Goal: Information Seeking & Learning: Learn about a topic

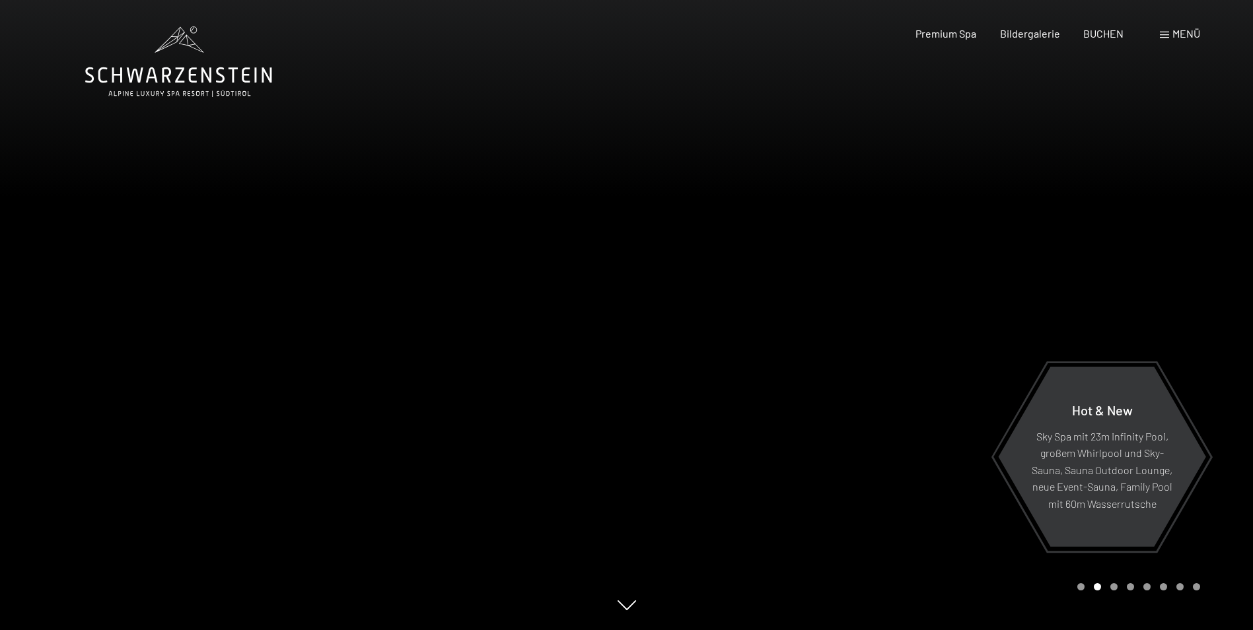
click at [1170, 34] on div "Menü" at bounding box center [1180, 33] width 40 height 15
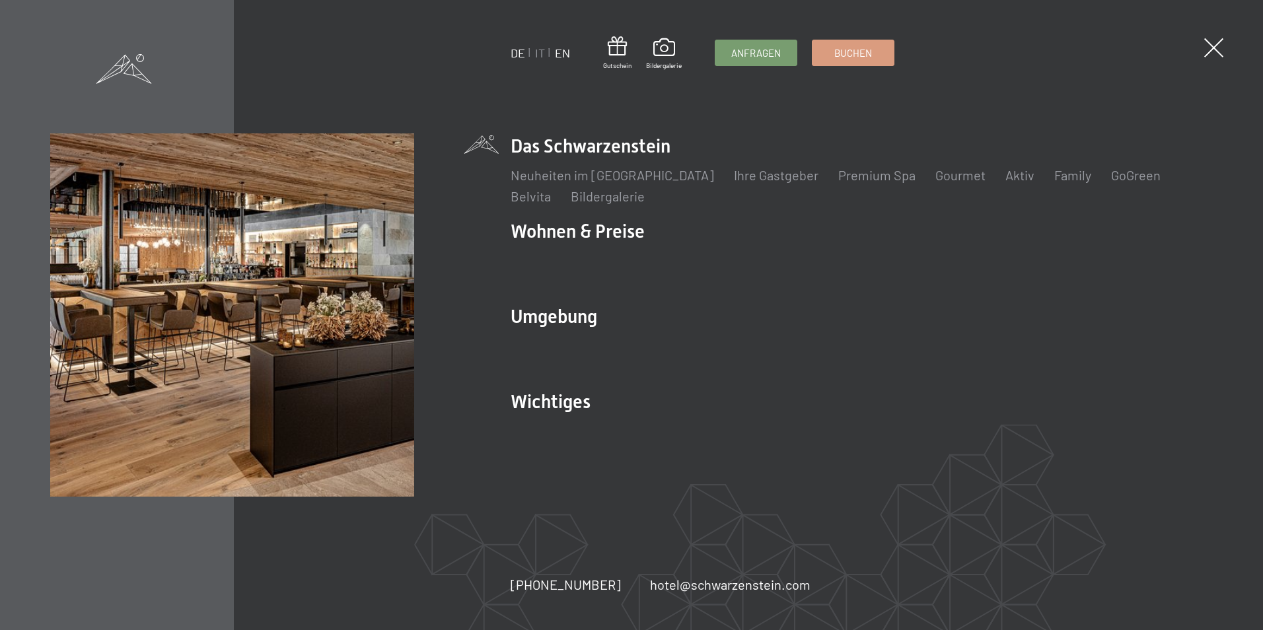
click at [562, 59] on link "EN" at bounding box center [562, 53] width 15 height 15
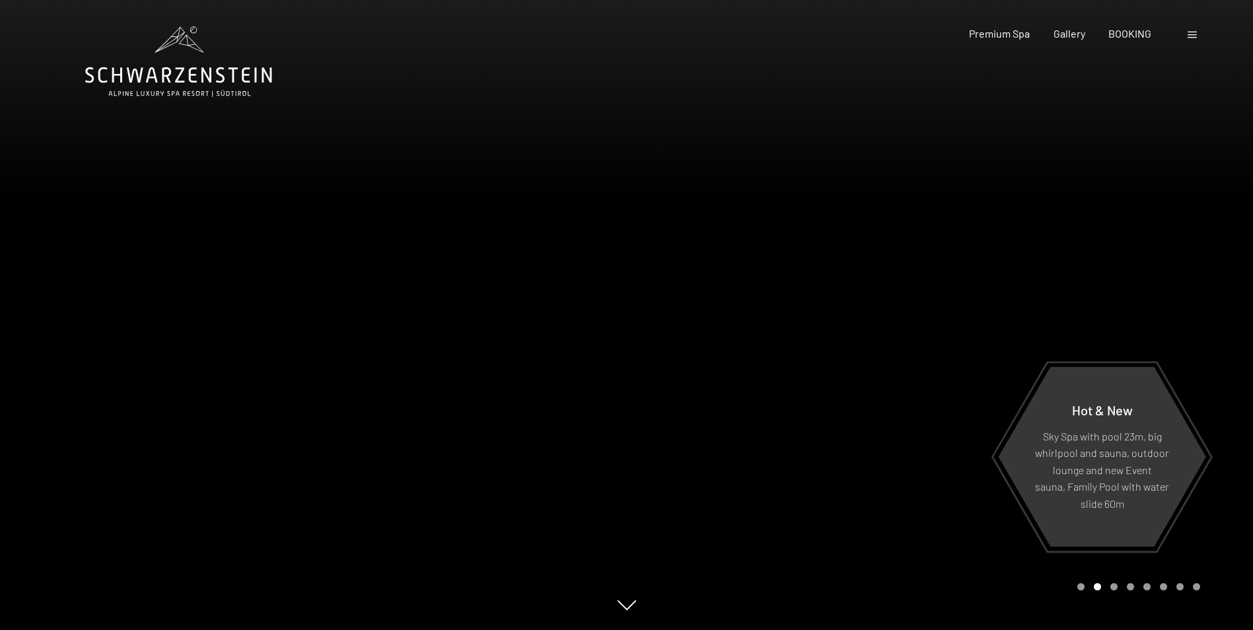
click at [1114, 589] on div "Carousel Page 3" at bounding box center [1113, 586] width 7 height 7
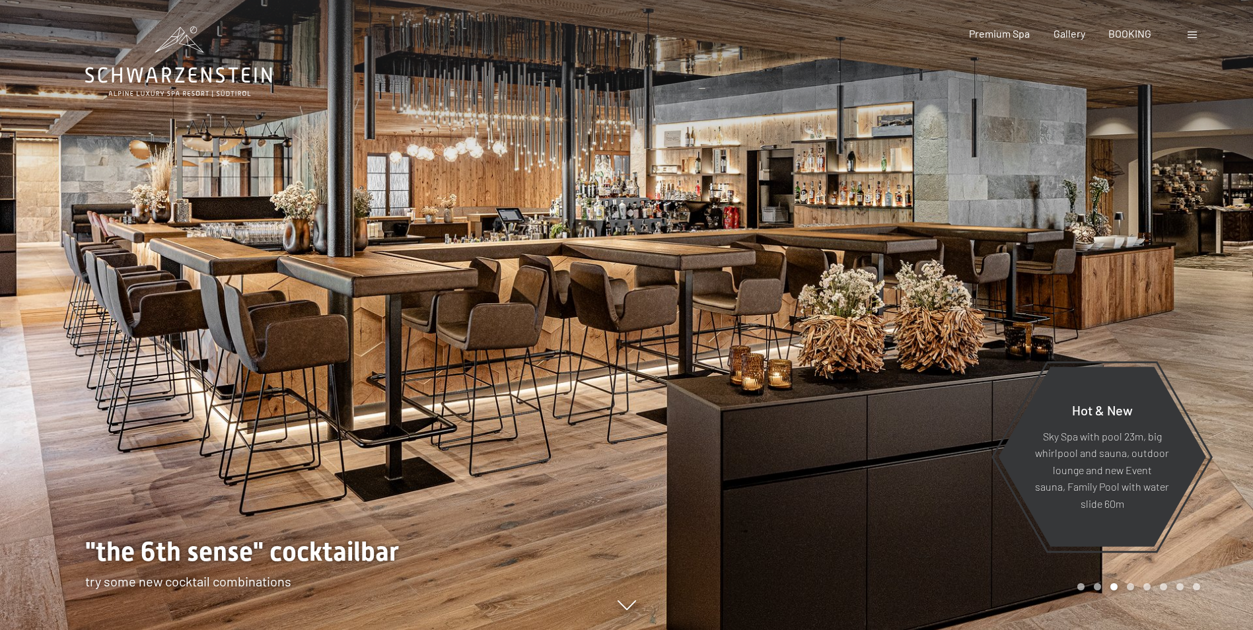
click at [1132, 589] on div "Carousel Page 4" at bounding box center [1130, 586] width 7 height 7
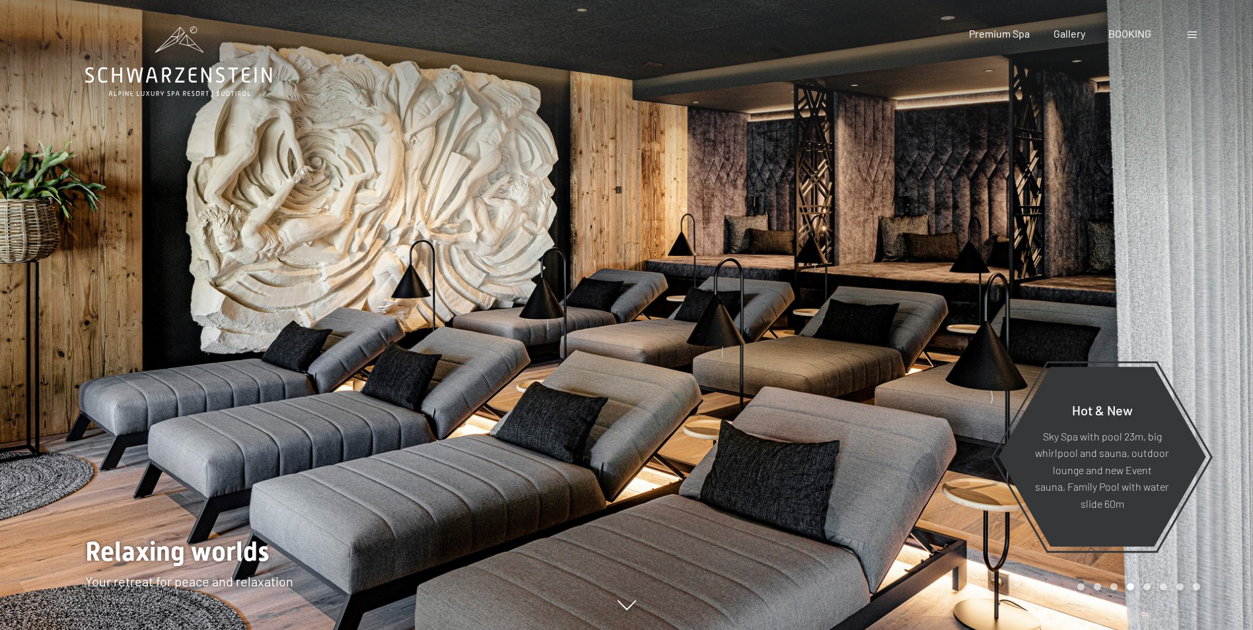
click at [1149, 589] on div "Carousel Page 5" at bounding box center [1146, 586] width 7 height 7
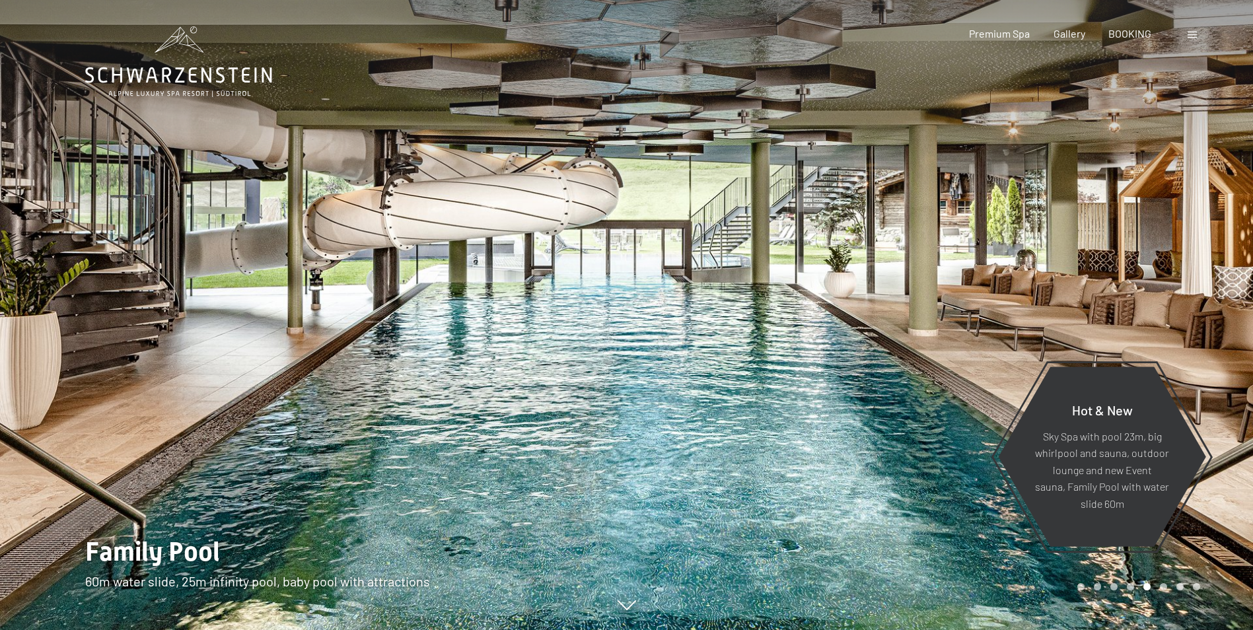
click at [1164, 588] on div "Carousel Page 6" at bounding box center [1163, 586] width 7 height 7
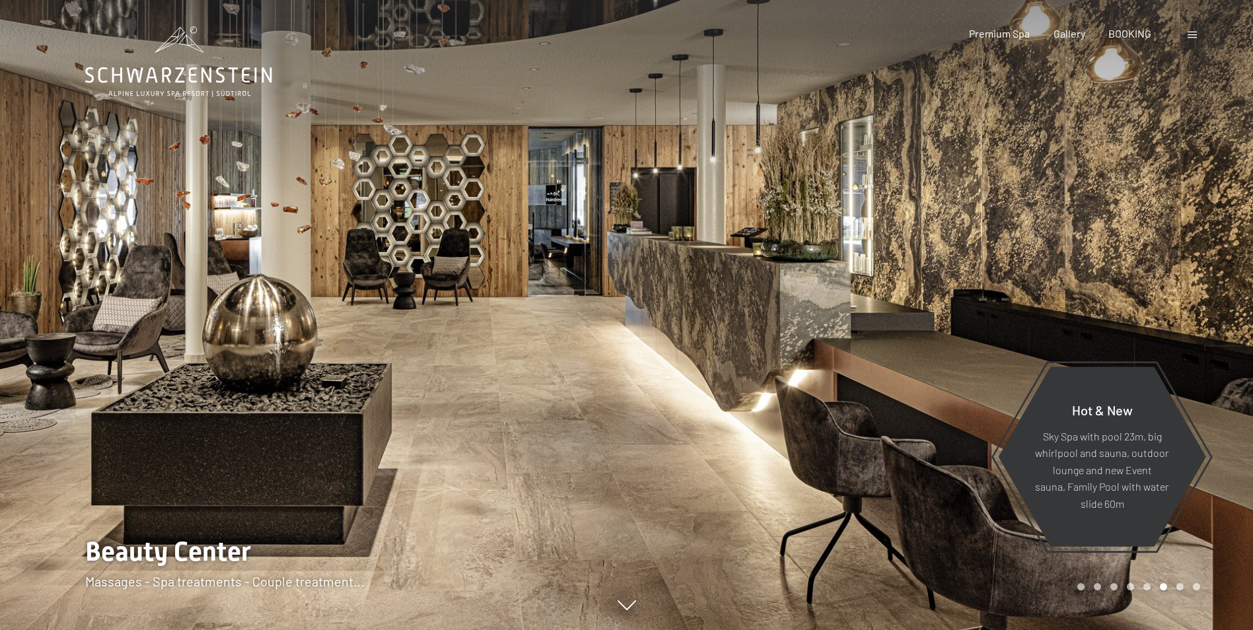
click at [1183, 587] on div "Carousel Page 7" at bounding box center [1179, 586] width 7 height 7
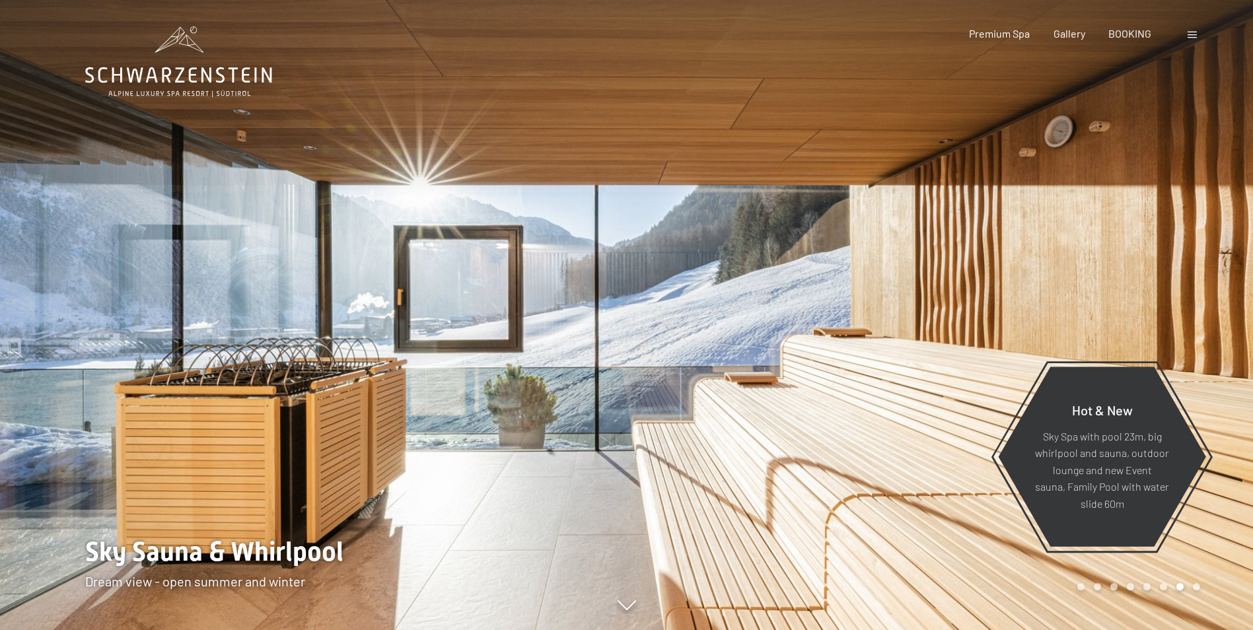
click at [1200, 586] on div at bounding box center [940, 315] width 627 height 630
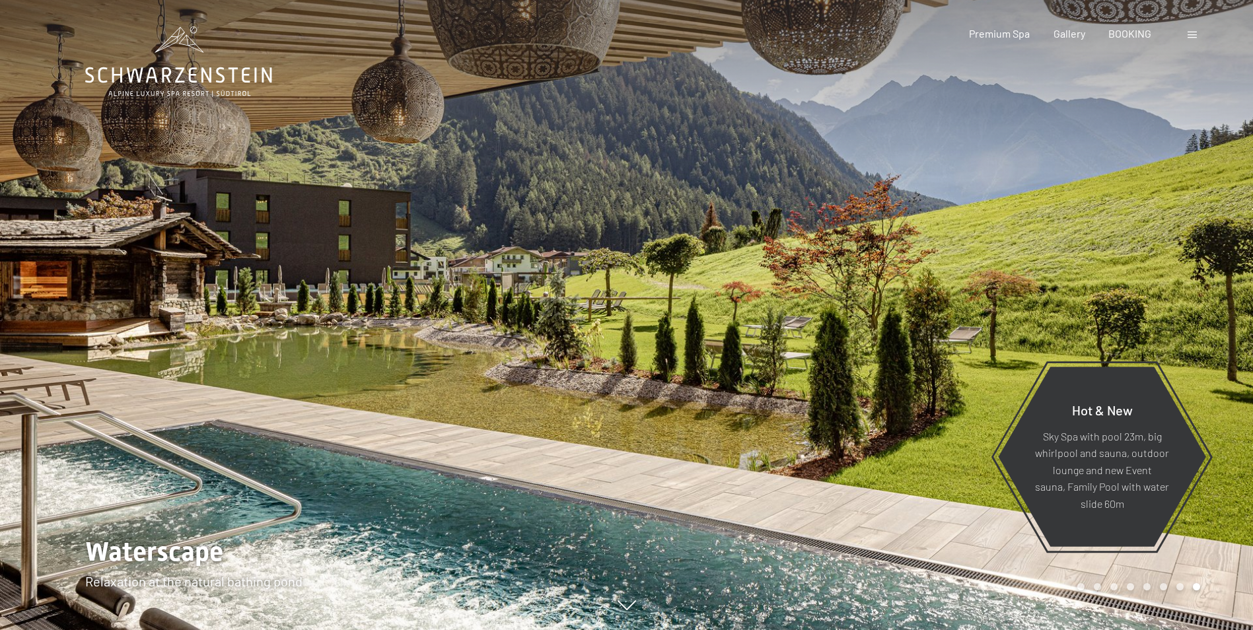
click at [227, 79] on icon at bounding box center [178, 61] width 187 height 71
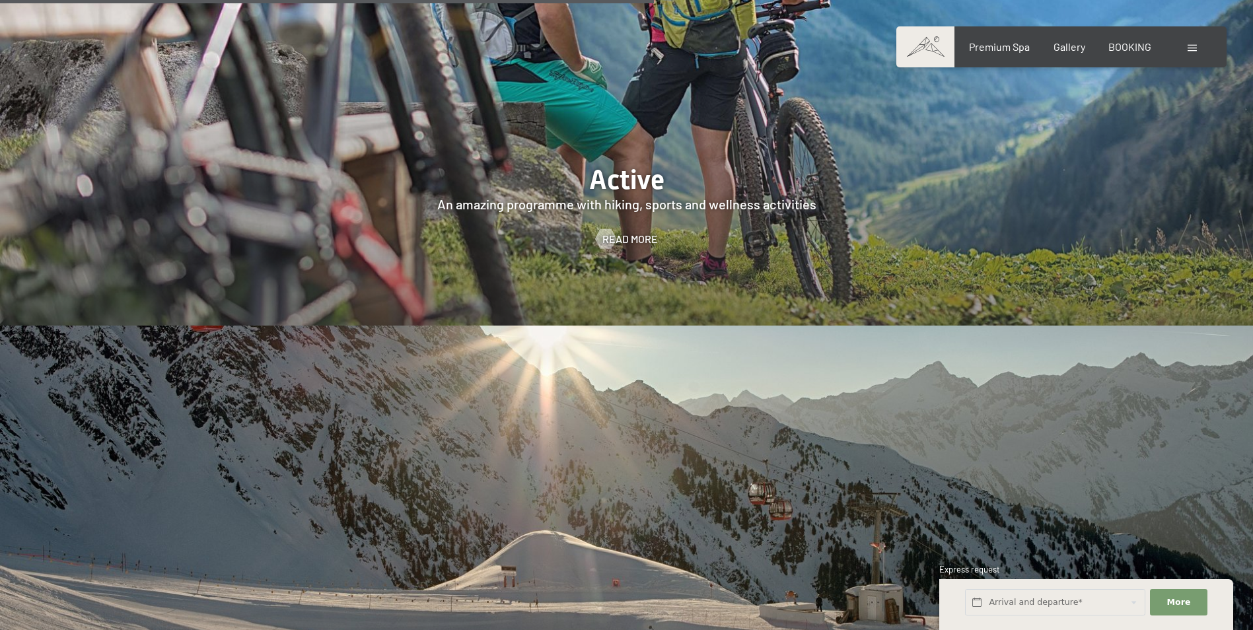
scroll to position [3501, 0]
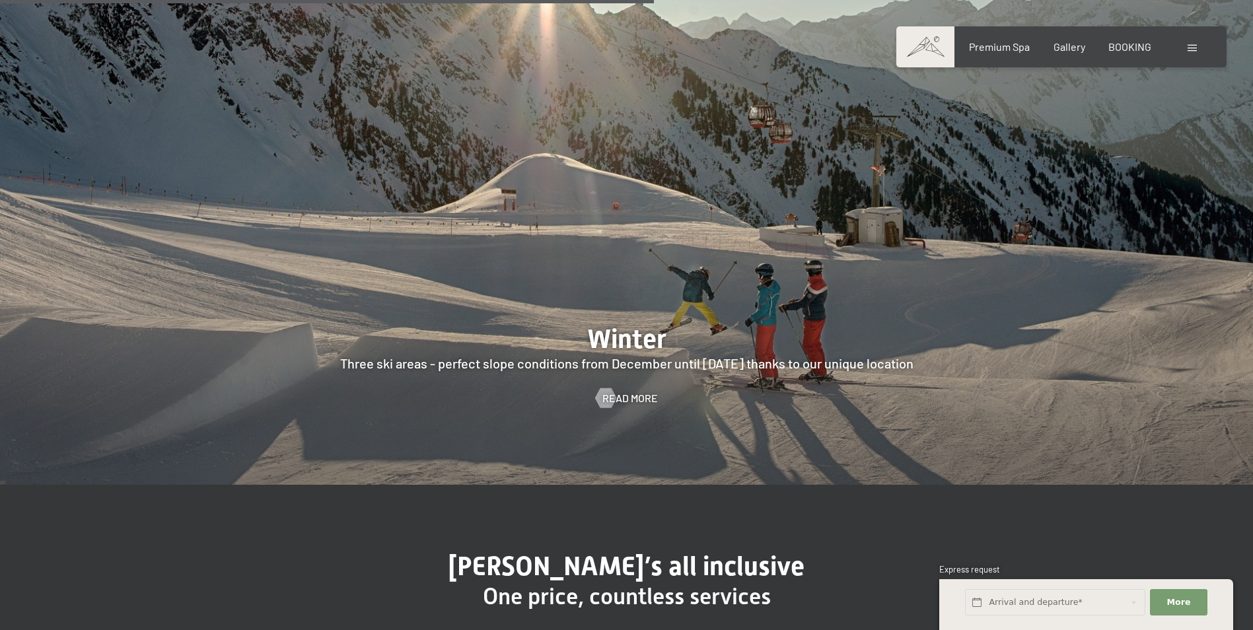
click at [631, 299] on div at bounding box center [626, 216] width 1253 height 536
click at [622, 391] on span "Read more" at bounding box center [643, 398] width 55 height 15
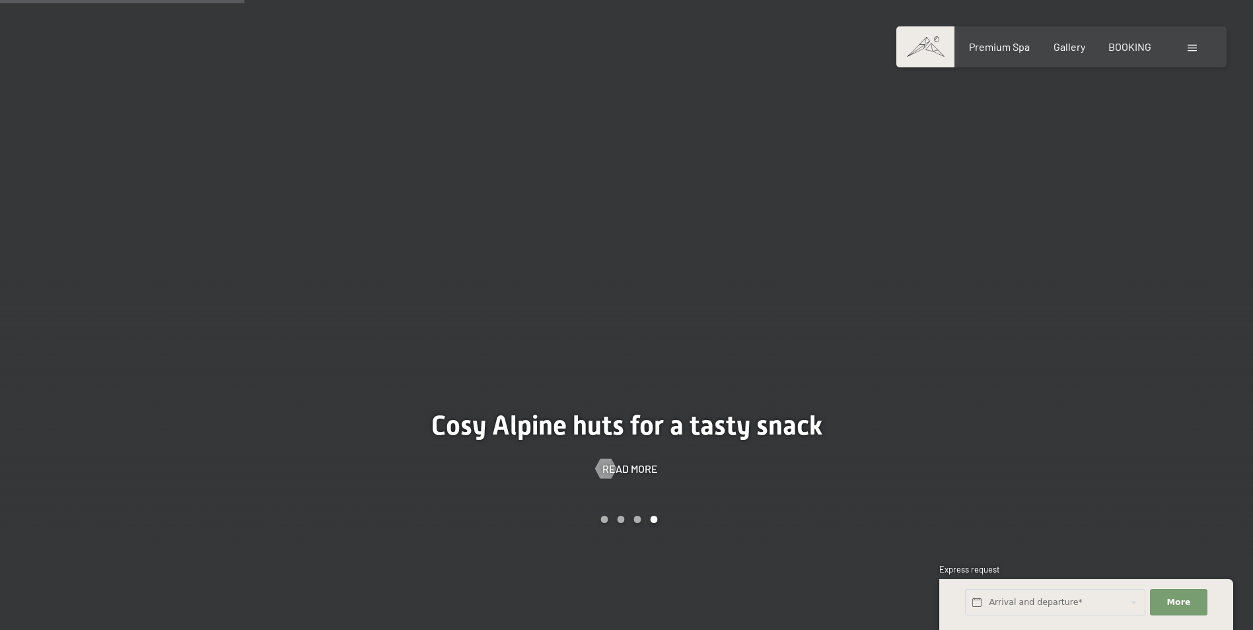
scroll to position [1189, 0]
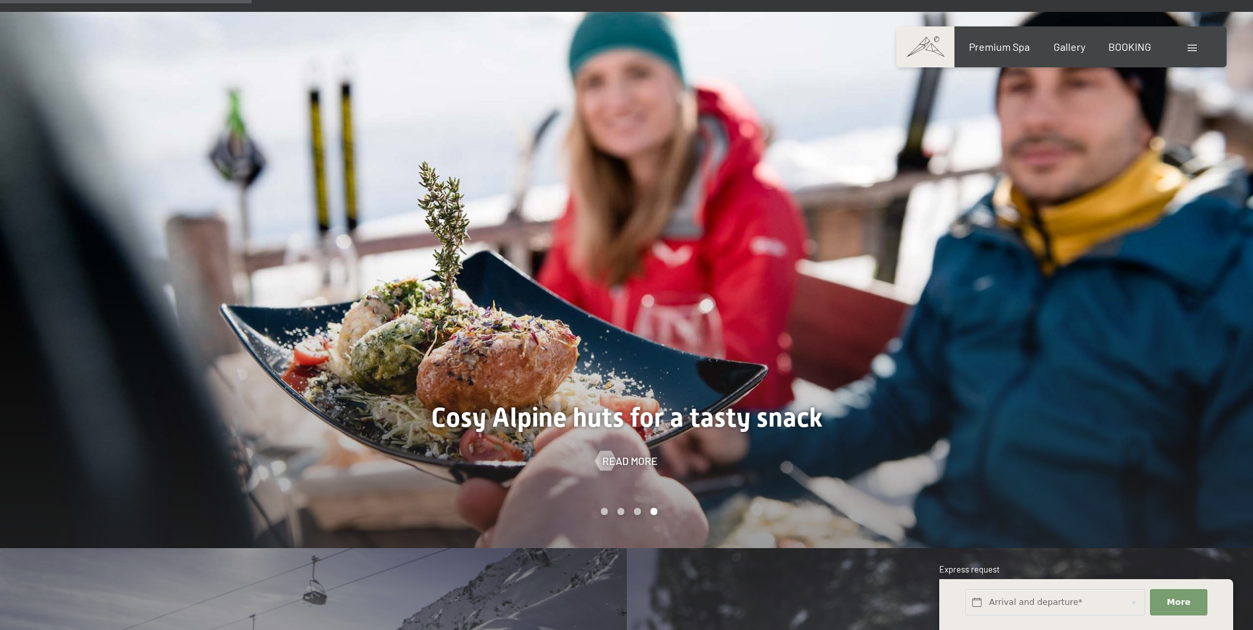
click at [622, 508] on div "Carousel Page 2" at bounding box center [620, 511] width 7 height 7
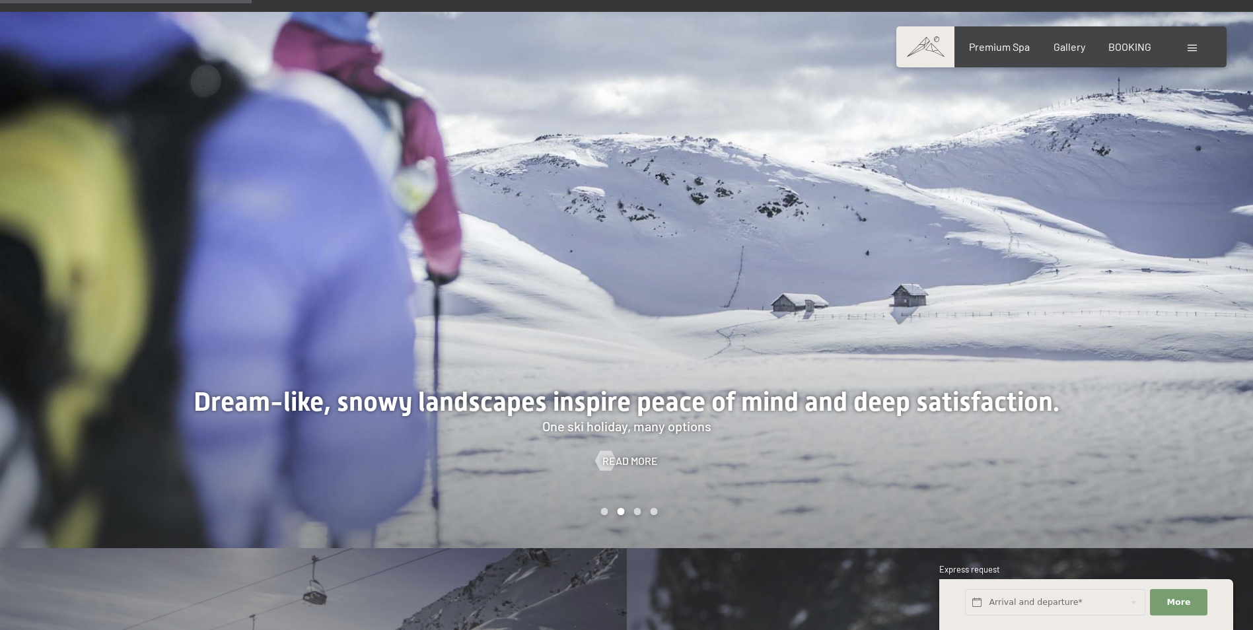
click at [639, 508] on div "Carousel Page 3" at bounding box center [636, 511] width 7 height 7
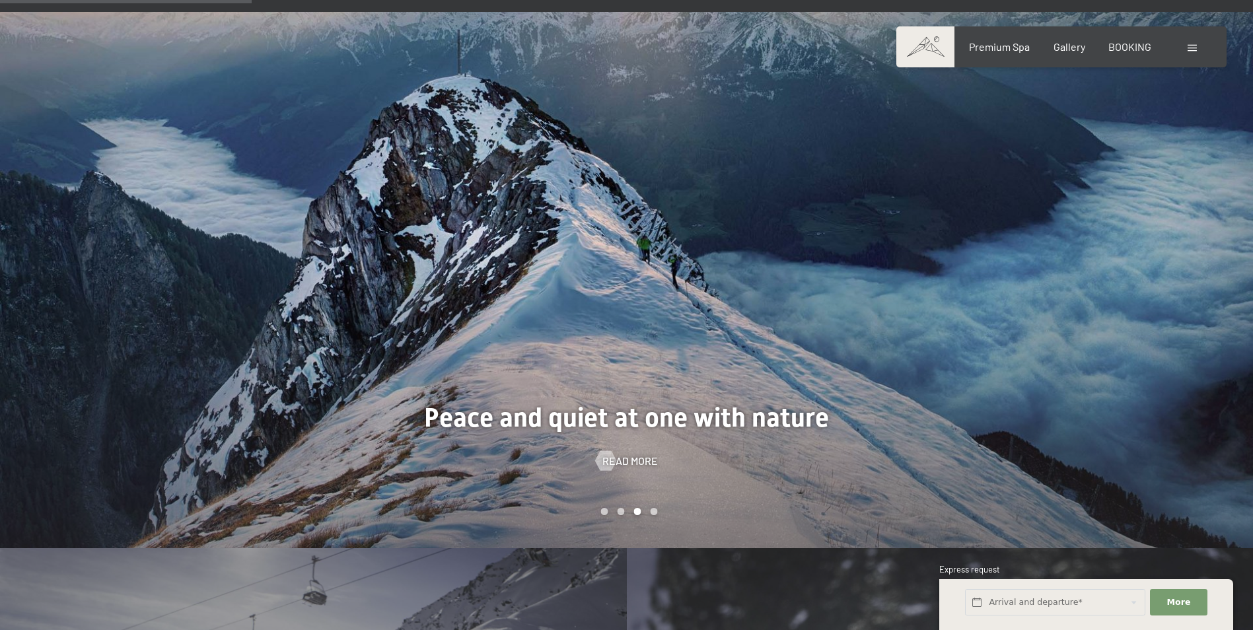
click at [657, 508] on div "Carousel Page 4" at bounding box center [653, 511] width 7 height 7
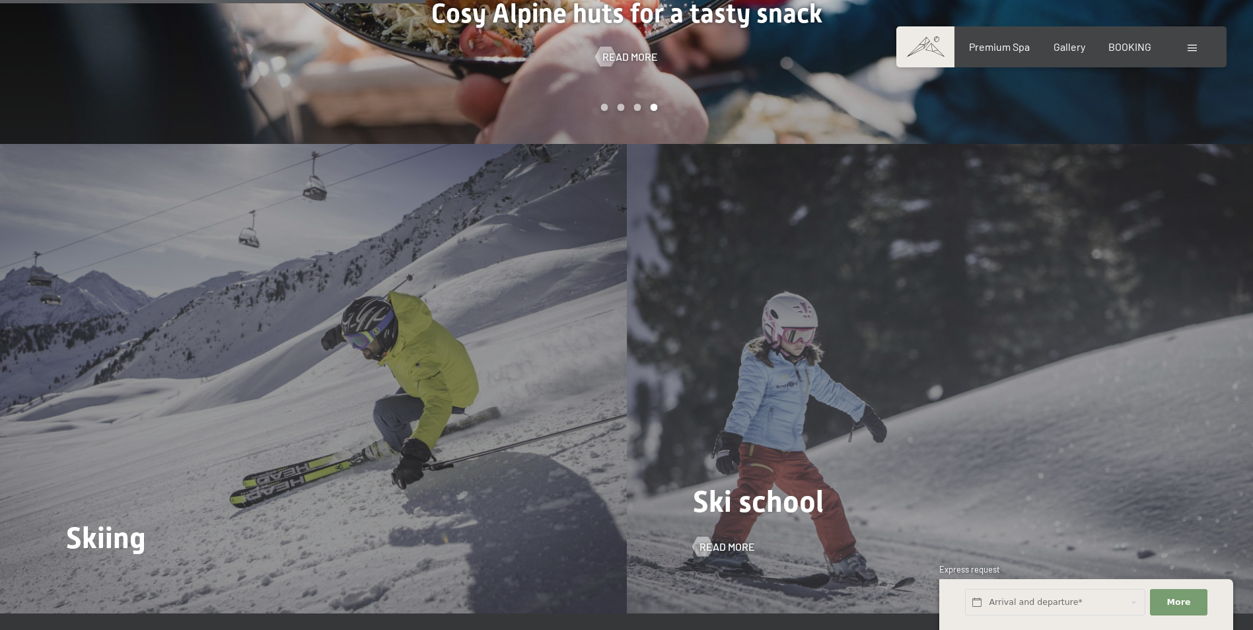
scroll to position [1651, 0]
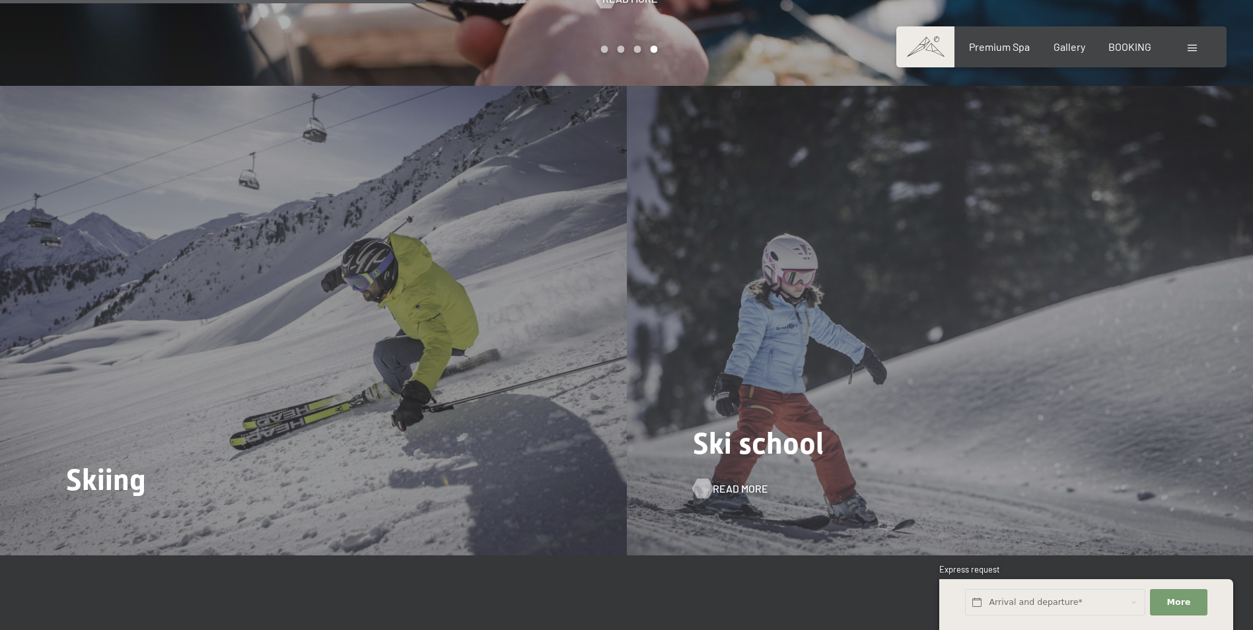
click at [740, 482] on span "Read more" at bounding box center [740, 489] width 55 height 15
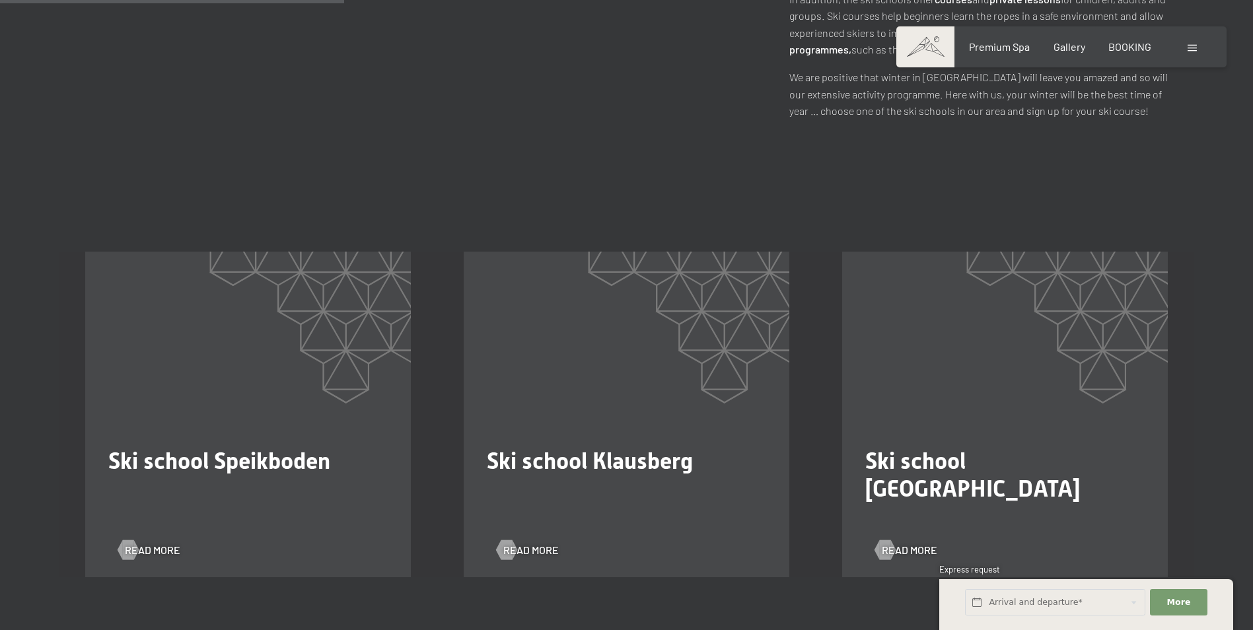
scroll to position [793, 0]
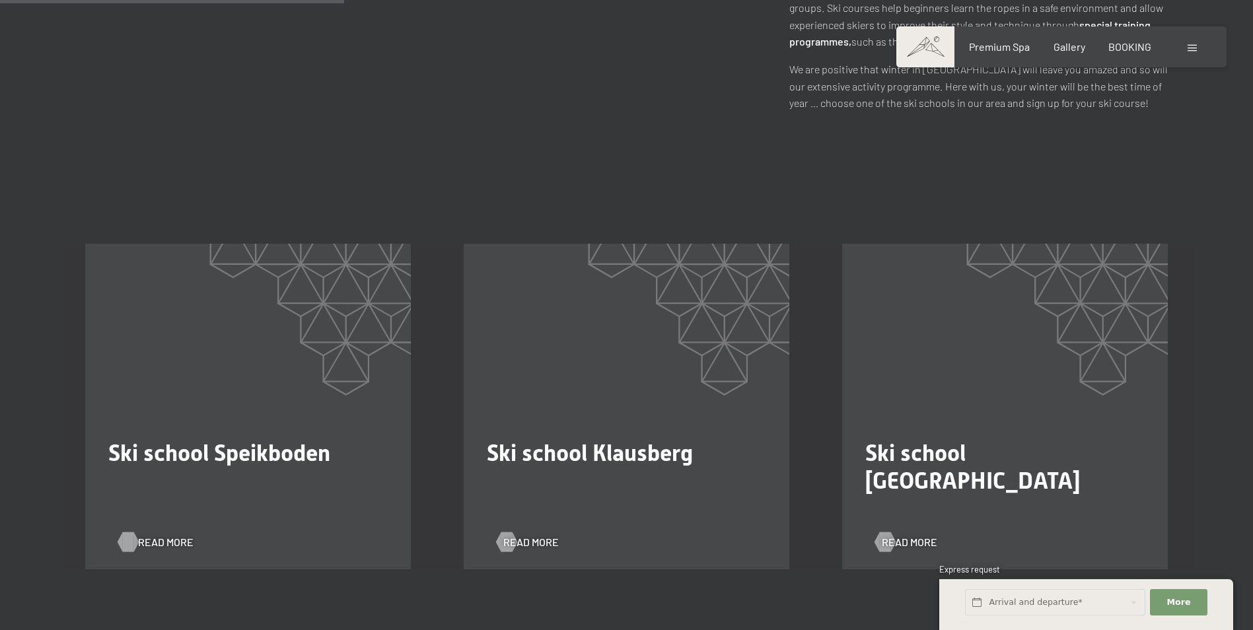
click at [162, 535] on span "Read more" at bounding box center [165, 542] width 55 height 15
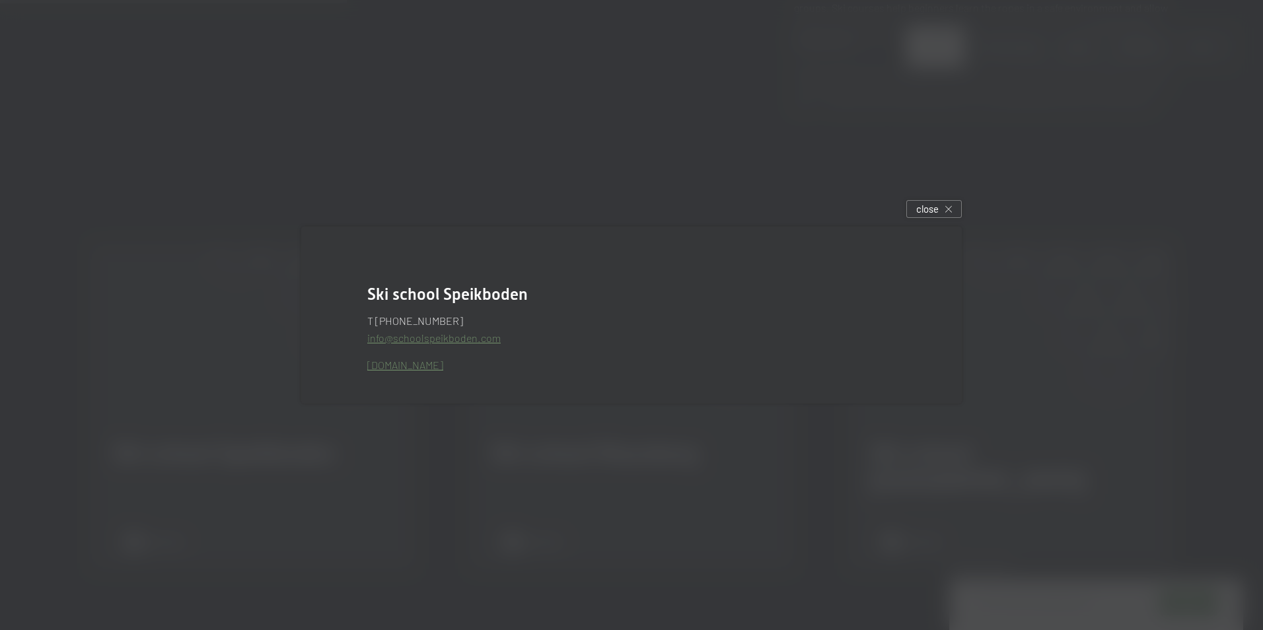
click at [427, 477] on div at bounding box center [631, 315] width 1263 height 630
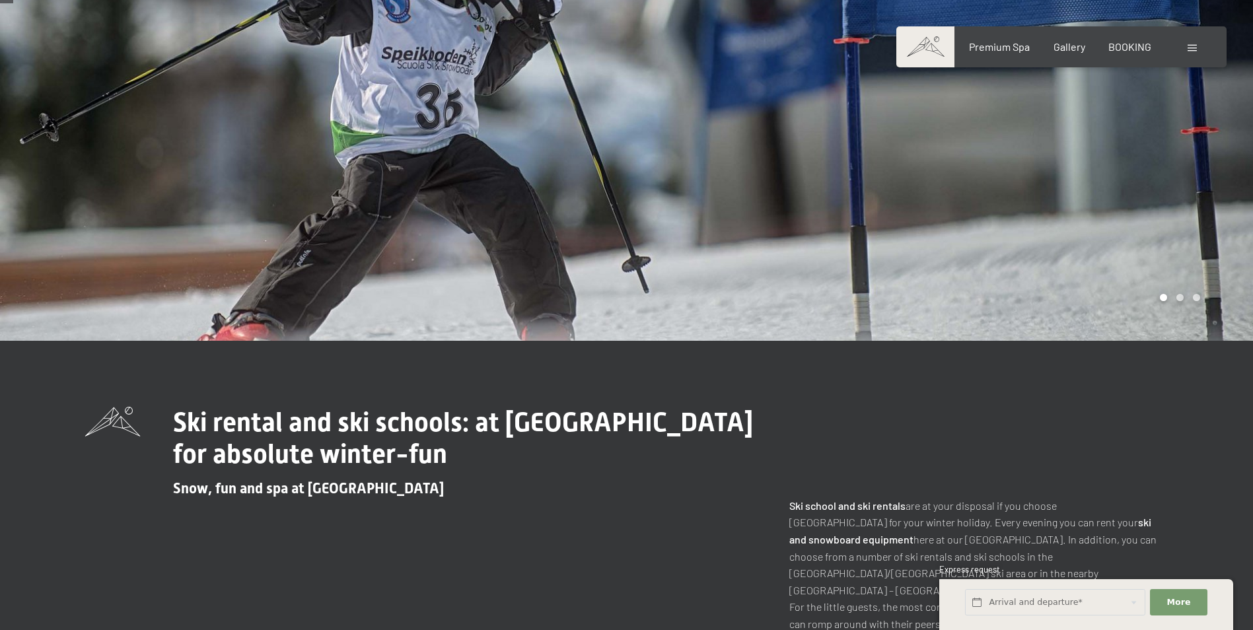
scroll to position [0, 0]
